Goal: Task Accomplishment & Management: Manage account settings

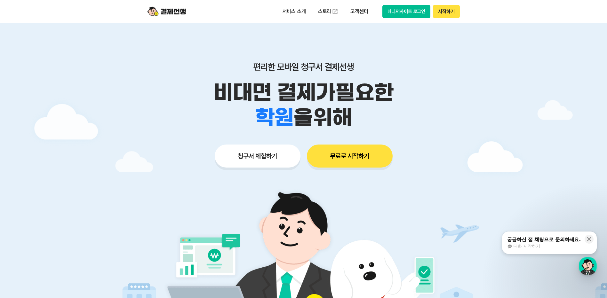
click at [404, 13] on button "매니저사이트 로그인" at bounding box center [406, 11] width 48 height 13
click at [444, 12] on button "시작하기" at bounding box center [446, 11] width 27 height 13
click at [403, 9] on button "매니저사이트 로그인" at bounding box center [406, 11] width 48 height 13
click at [447, 12] on button "시작하기" at bounding box center [446, 11] width 27 height 13
click at [408, 13] on button "매니저사이트 로그인" at bounding box center [406, 11] width 48 height 13
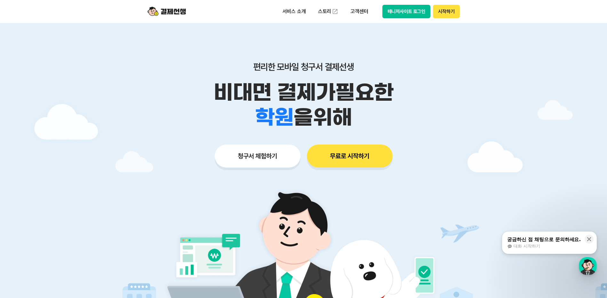
click at [403, 12] on button "매니저사이트 로그인" at bounding box center [406, 11] width 48 height 13
click at [179, 12] on img at bounding box center [166, 11] width 38 height 12
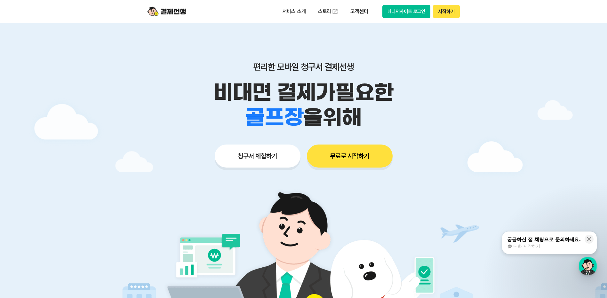
click at [337, 163] on button "무료로 시작하기" at bounding box center [350, 156] width 86 height 23
click at [403, 13] on button "매니저사이트 로그인" at bounding box center [406, 11] width 48 height 13
click at [362, 14] on p "고객센터" at bounding box center [359, 12] width 27 height 12
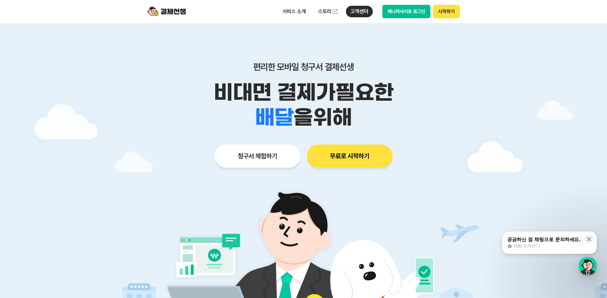
click at [400, 13] on button "매니저사이트 로그인" at bounding box center [406, 11] width 48 height 13
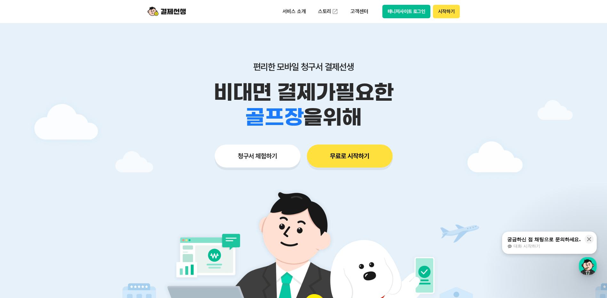
click at [382, 5] on button "매니저사이트 로그인" at bounding box center [406, 11] width 48 height 13
click at [449, 14] on button "시작하기" at bounding box center [446, 11] width 27 height 13
click at [403, 14] on button "매니저사이트 로그인" at bounding box center [406, 11] width 48 height 13
click at [406, 12] on button "매니저사이트 로그인" at bounding box center [406, 11] width 48 height 13
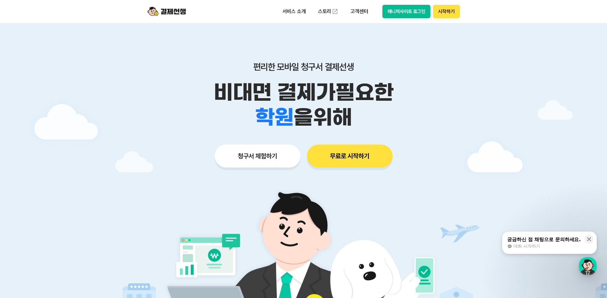
click at [396, 12] on button "매니저사이트 로그인" at bounding box center [406, 11] width 48 height 13
click at [417, 10] on button "매니저사이트 로그인" at bounding box center [406, 11] width 48 height 13
click at [393, 13] on button "매니저사이트 로그인" at bounding box center [406, 11] width 48 height 13
click at [401, 12] on button "매니저사이트 로그인" at bounding box center [406, 11] width 48 height 13
